Goal: Transaction & Acquisition: Purchase product/service

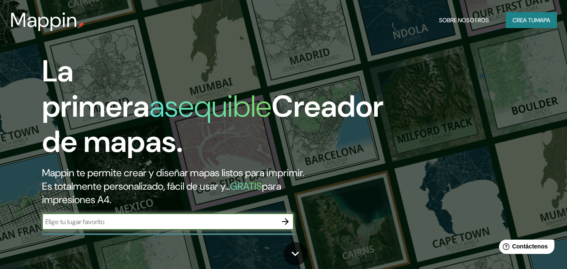
click at [140, 201] on h2 "Mappin te permite crear y diseñar mapas listos para imprimir. Es totalmente per…" at bounding box center [184, 186] width 284 height 40
click at [146, 219] on input "text" at bounding box center [159, 222] width 235 height 10
click at [521, 22] on font "Crea tu" at bounding box center [523, 20] width 23 height 8
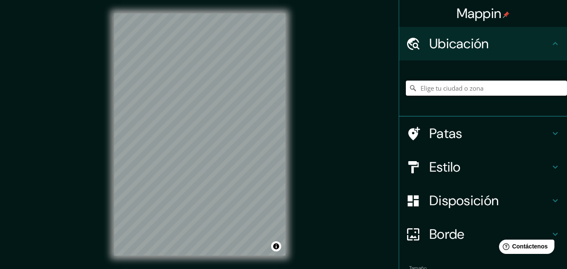
click at [419, 89] on input "Elige tu ciudad o zona" at bounding box center [486, 88] width 161 height 15
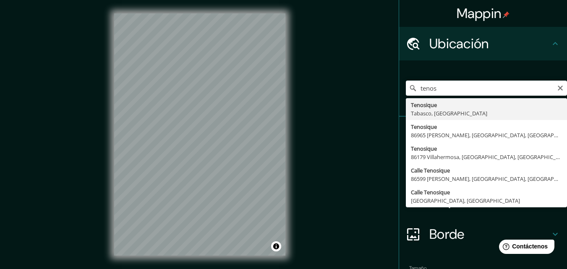
type input "Tenosique, Tabasco, [GEOGRAPHIC_DATA]"
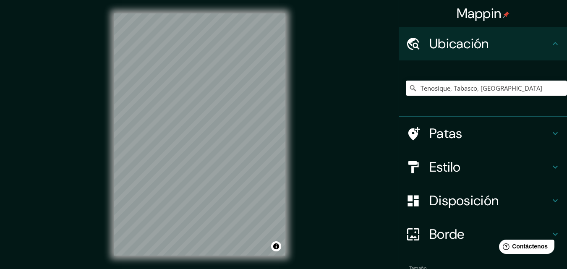
scroll to position [13, 0]
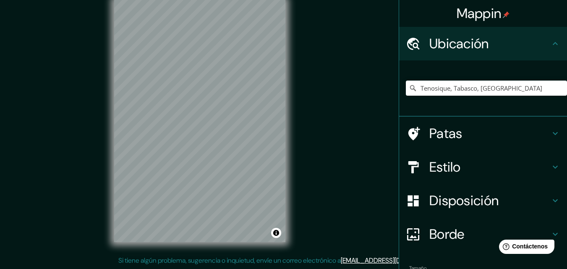
click at [452, 173] on font "Estilo" at bounding box center [444, 167] width 31 height 18
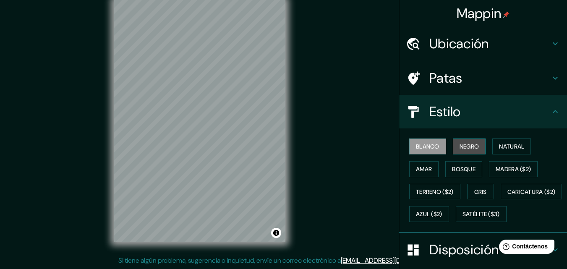
click at [466, 149] on font "Negro" at bounding box center [470, 147] width 20 height 8
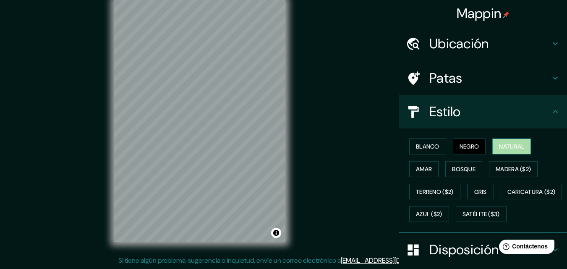
click at [499, 147] on font "Natural" at bounding box center [511, 147] width 25 height 8
click at [424, 167] on font "Amar" at bounding box center [424, 169] width 16 height 8
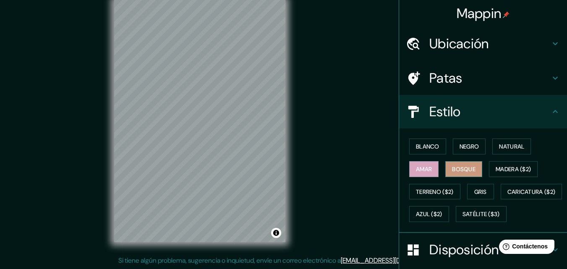
click at [457, 168] on font "Bosque" at bounding box center [463, 169] width 23 height 8
click at [517, 169] on font "Madera ($2)" at bounding box center [513, 169] width 35 height 8
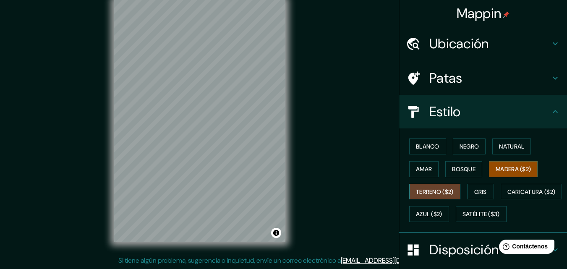
click at [443, 191] on font "Terreno ($2)" at bounding box center [435, 192] width 38 height 8
click at [453, 171] on font "Bosque" at bounding box center [463, 169] width 23 height 8
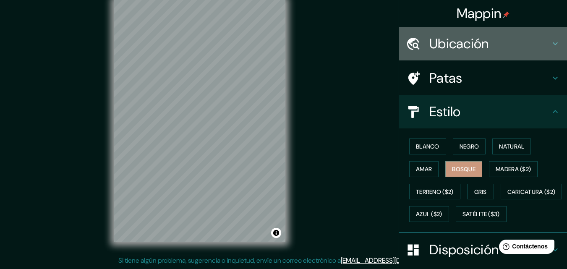
click at [515, 32] on div "Ubicación" at bounding box center [483, 44] width 168 height 34
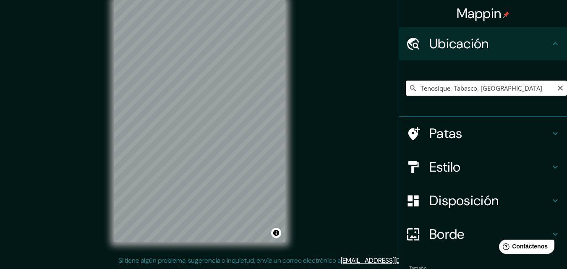
click at [496, 88] on input "Tenosique, Tabasco, [GEOGRAPHIC_DATA]" at bounding box center [486, 88] width 161 height 15
click at [469, 93] on input "Tabasco, [GEOGRAPHIC_DATA]" at bounding box center [486, 88] width 161 height 15
click at [475, 138] on h4 "Patas" at bounding box center [489, 133] width 121 height 17
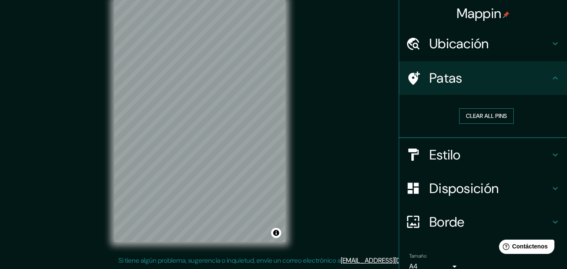
click at [480, 115] on button "Clear all pins" at bounding box center [486, 116] width 55 height 16
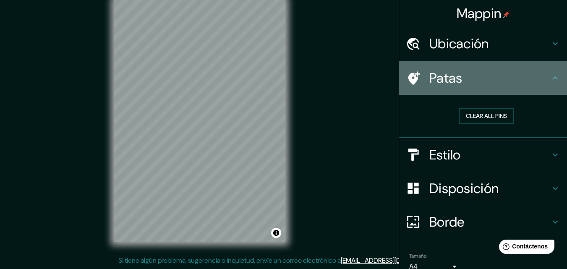
click at [501, 82] on h4 "Patas" at bounding box center [489, 78] width 121 height 17
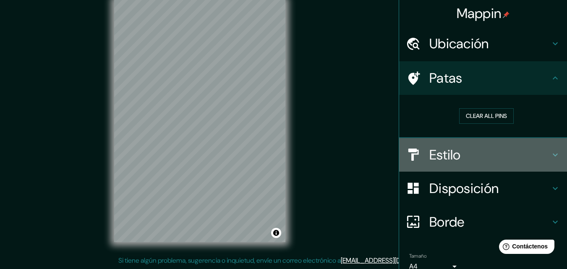
click at [473, 156] on h4 "Estilo" at bounding box center [489, 154] width 121 height 17
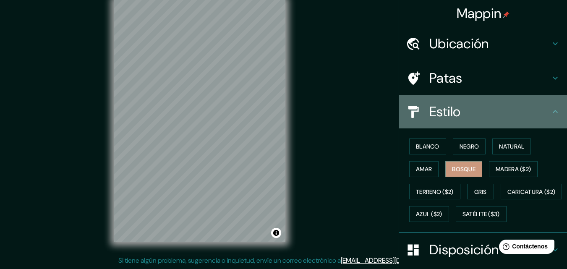
click at [477, 115] on h4 "Estilo" at bounding box center [489, 111] width 121 height 17
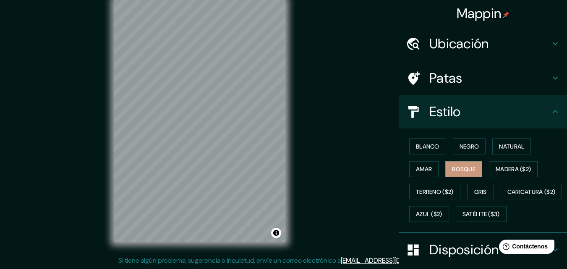
click at [550, 114] on icon at bounding box center [555, 112] width 10 height 10
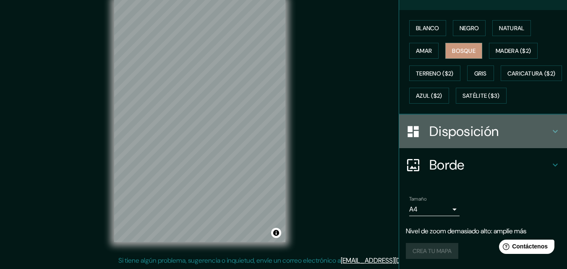
click at [475, 140] on font "Disposición" at bounding box center [463, 132] width 69 height 18
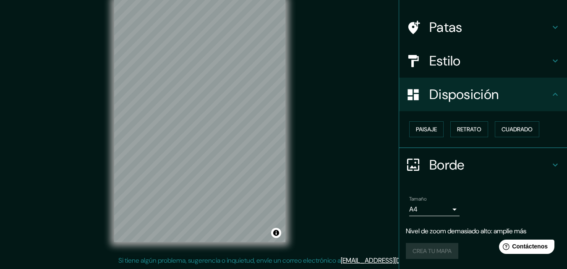
scroll to position [51, 0]
click at [501, 131] on font "Cuadrado" at bounding box center [516, 129] width 31 height 8
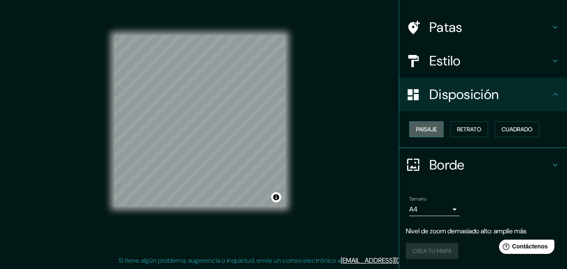
click at [428, 131] on font "Paisaje" at bounding box center [426, 129] width 21 height 8
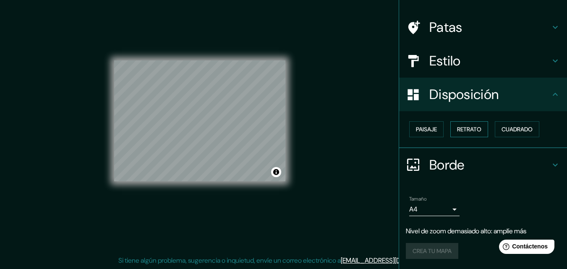
click at [457, 131] on font "Retrato" at bounding box center [469, 129] width 24 height 8
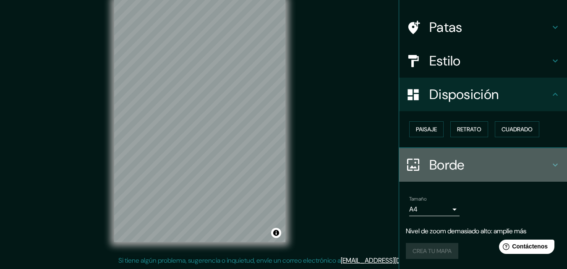
click at [448, 168] on font "Borde" at bounding box center [446, 165] width 35 height 18
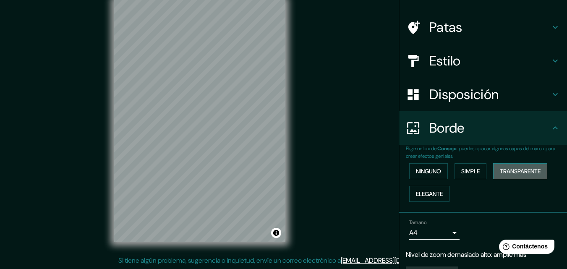
click at [509, 173] on font "Transparente" at bounding box center [520, 171] width 41 height 8
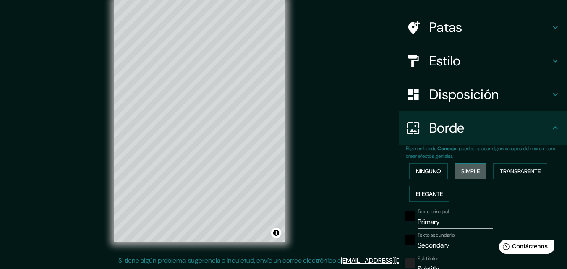
click at [470, 171] on font "Simple" at bounding box center [470, 171] width 18 height 8
click at [425, 170] on font "Ninguno" at bounding box center [428, 171] width 25 height 8
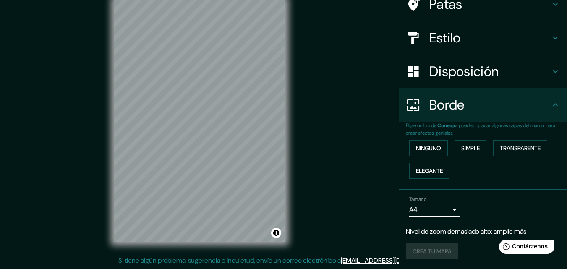
scroll to position [0, 0]
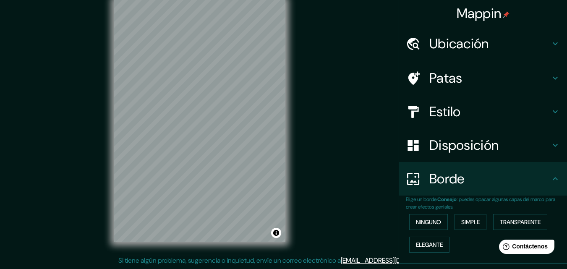
click at [346, 165] on div "Mappin Ubicación Tabasco, [GEOGRAPHIC_DATA] Patas Estilo Disposición Borde Elig…" at bounding box center [283, 128] width 567 height 282
click at [462, 48] on font "Ubicación" at bounding box center [459, 44] width 60 height 18
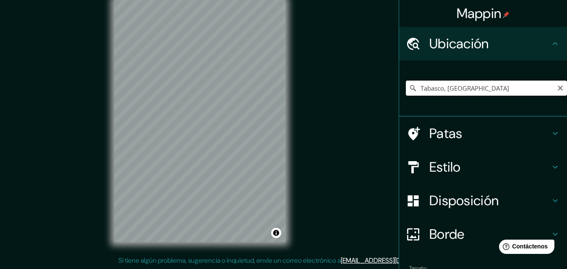
click at [468, 88] on input "Tabasco, [GEOGRAPHIC_DATA]" at bounding box center [486, 88] width 161 height 15
click at [463, 90] on input "Tabasco, [GEOGRAPHIC_DATA]" at bounding box center [486, 88] width 161 height 15
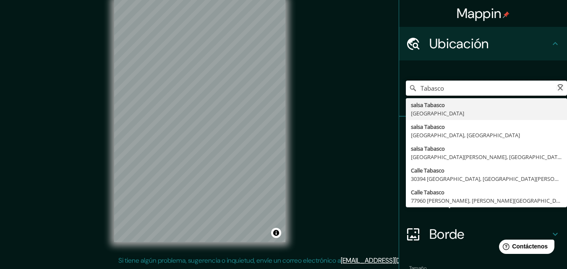
type input "Tabasco, [GEOGRAPHIC_DATA]"
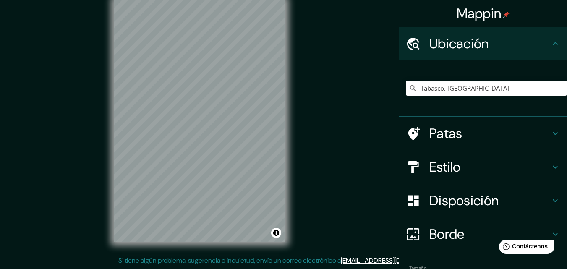
click at [388, 108] on div "Mappin Ubicación Tabasco, [GEOGRAPHIC_DATA] salsa Tabasco [GEOGRAPHIC_DATA] sal…" at bounding box center [283, 128] width 567 height 282
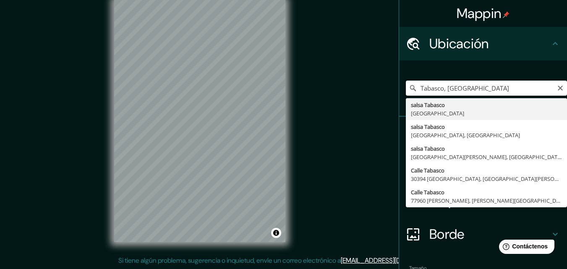
click at [466, 91] on input "Tabasco, [GEOGRAPHIC_DATA]" at bounding box center [486, 88] width 161 height 15
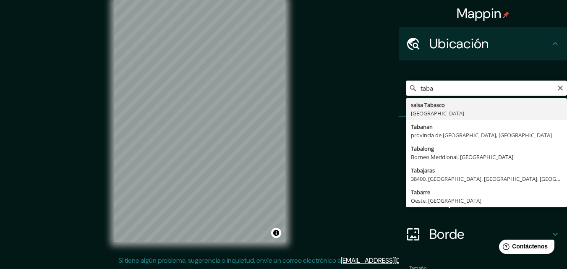
type input "Tabasco, [GEOGRAPHIC_DATA]"
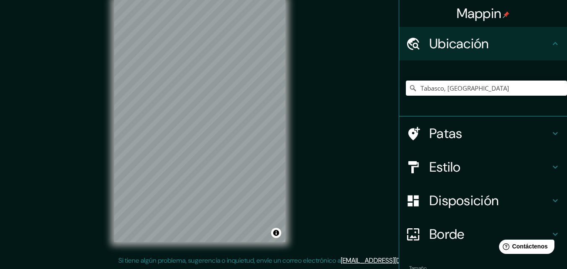
scroll to position [69, 0]
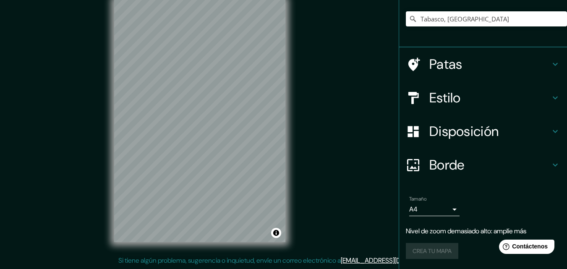
click at [430, 211] on body "Mappin Ubicación Tabasco, [GEOGRAPHIC_DATA] Patas Estilo Disposición Borde Elig…" at bounding box center [283, 121] width 567 height 269
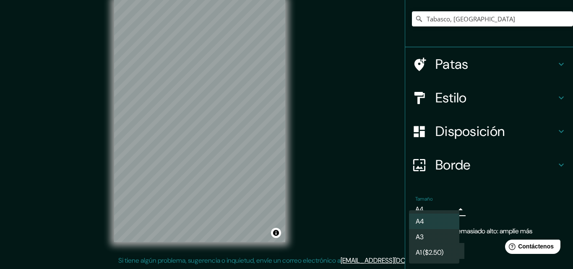
click at [430, 211] on ul "A4 A3 A1 ($2.50)" at bounding box center [434, 236] width 50 height 53
click at [431, 205] on div at bounding box center [286, 134] width 573 height 269
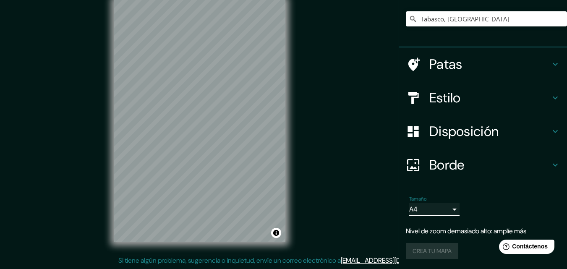
scroll to position [0, 0]
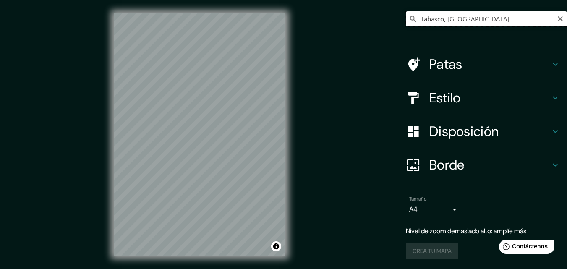
click at [463, 18] on input "Tabasco, [GEOGRAPHIC_DATA]" at bounding box center [486, 18] width 161 height 15
click at [466, 18] on input "Tabasco, [GEOGRAPHIC_DATA]" at bounding box center [486, 18] width 161 height 15
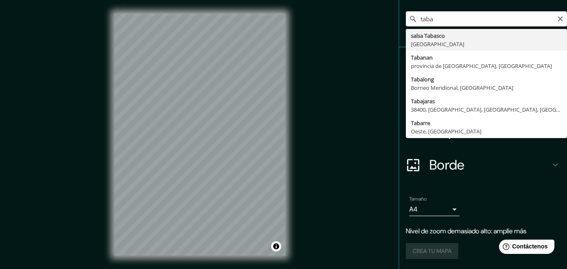
type input "Tabasco, [GEOGRAPHIC_DATA]"
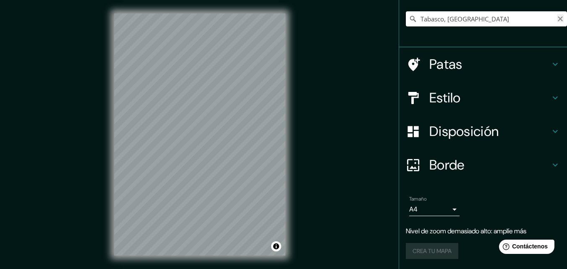
click at [557, 16] on icon "Claro" at bounding box center [560, 19] width 7 height 7
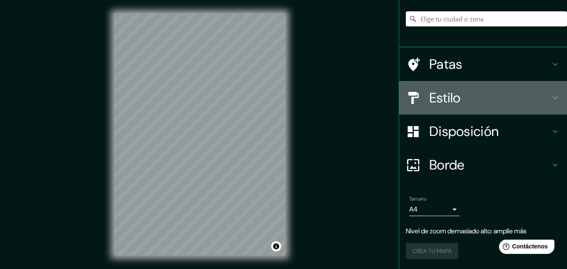
click at [449, 95] on font "Estilo" at bounding box center [444, 98] width 31 height 18
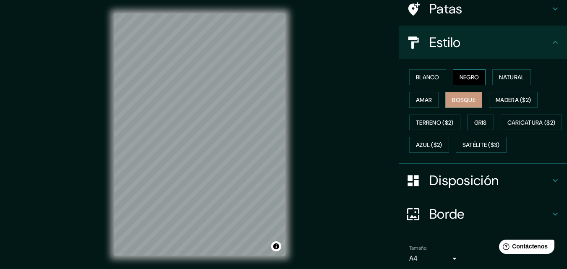
click at [463, 77] on font "Negro" at bounding box center [470, 77] width 20 height 8
click at [512, 82] on font "Natural" at bounding box center [511, 77] width 25 height 11
